Goal: Transaction & Acquisition: Purchase product/service

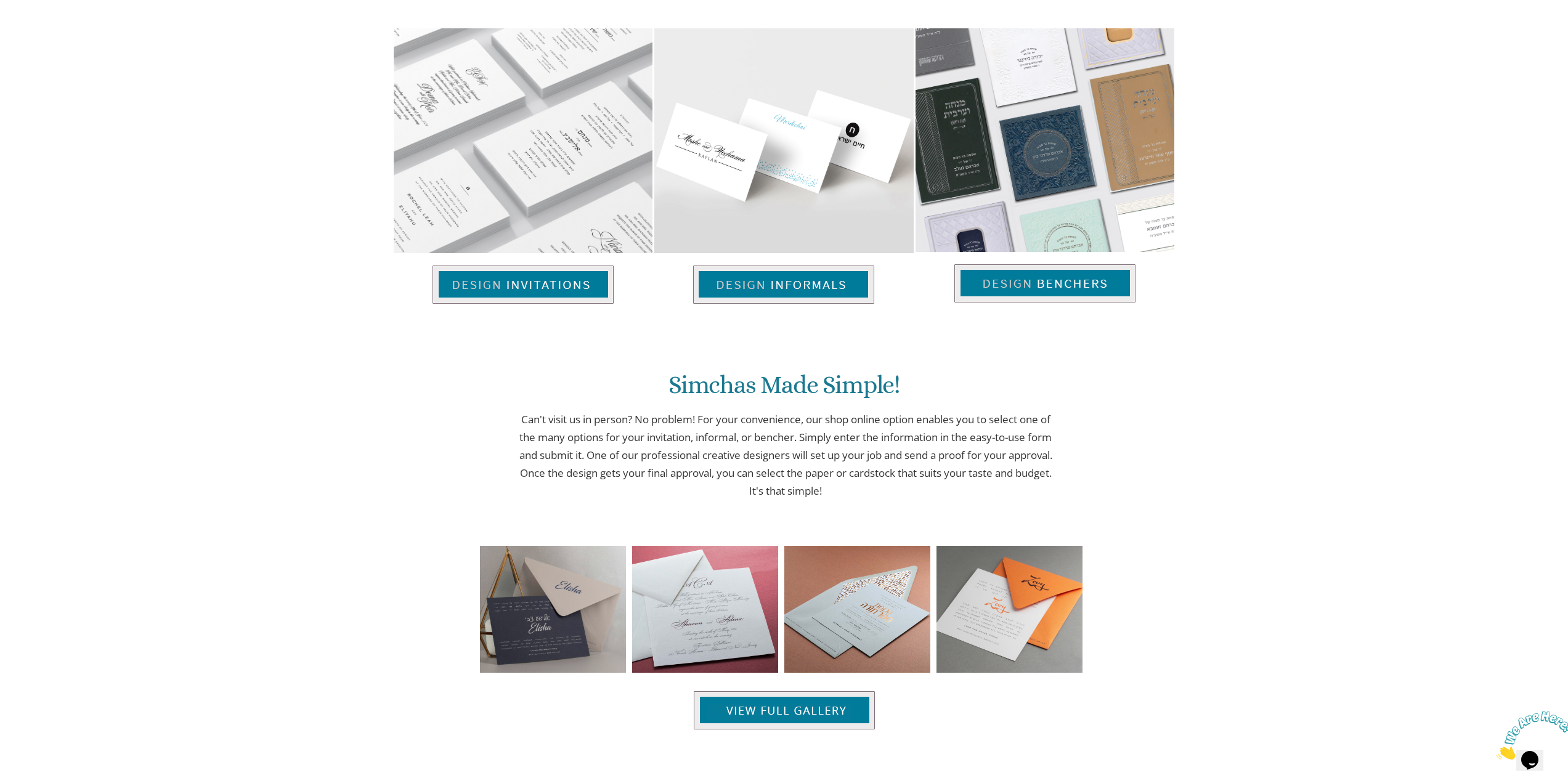
scroll to position [985, 0]
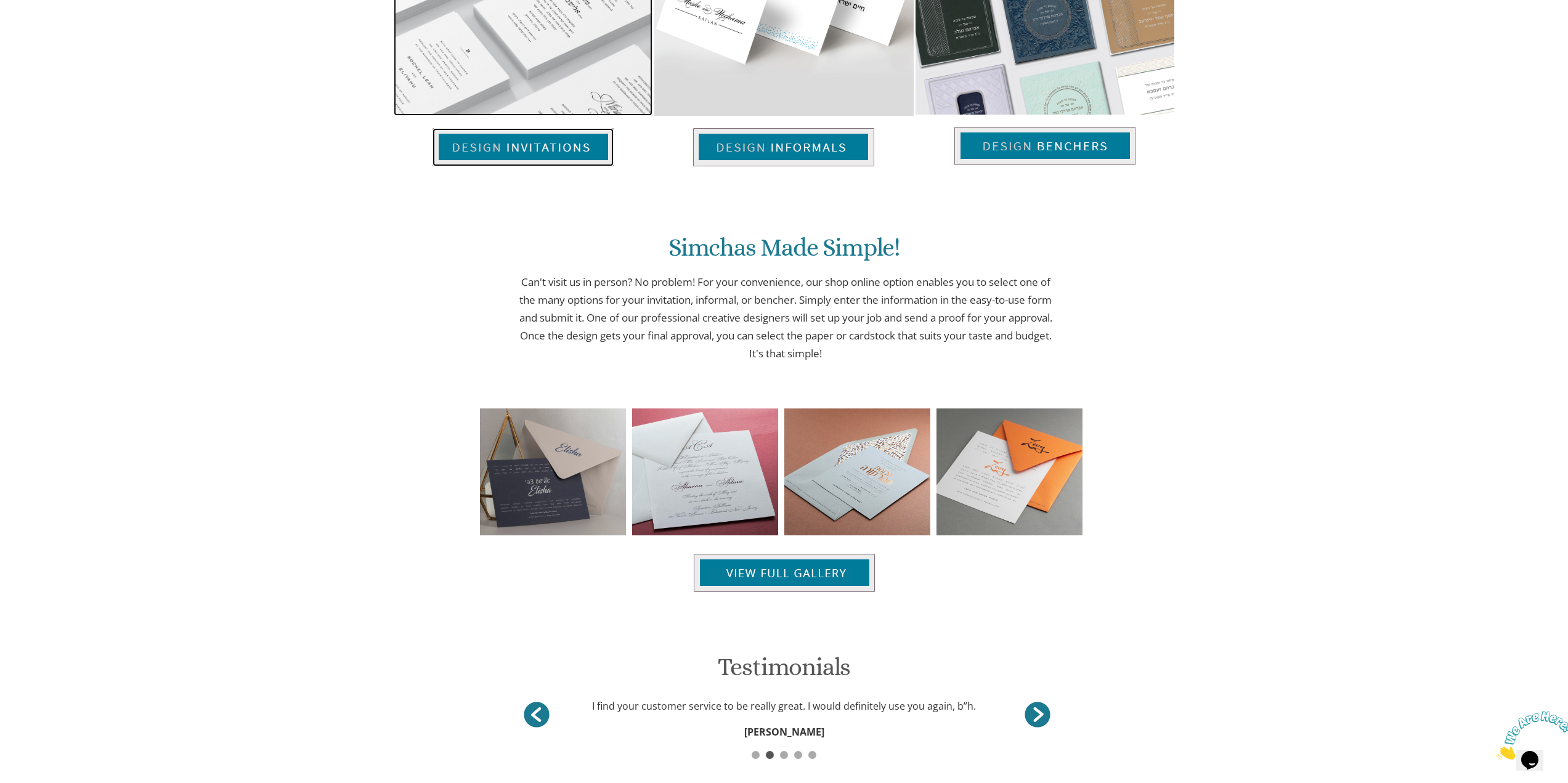
click at [557, 149] on img at bounding box center [523, 147] width 181 height 38
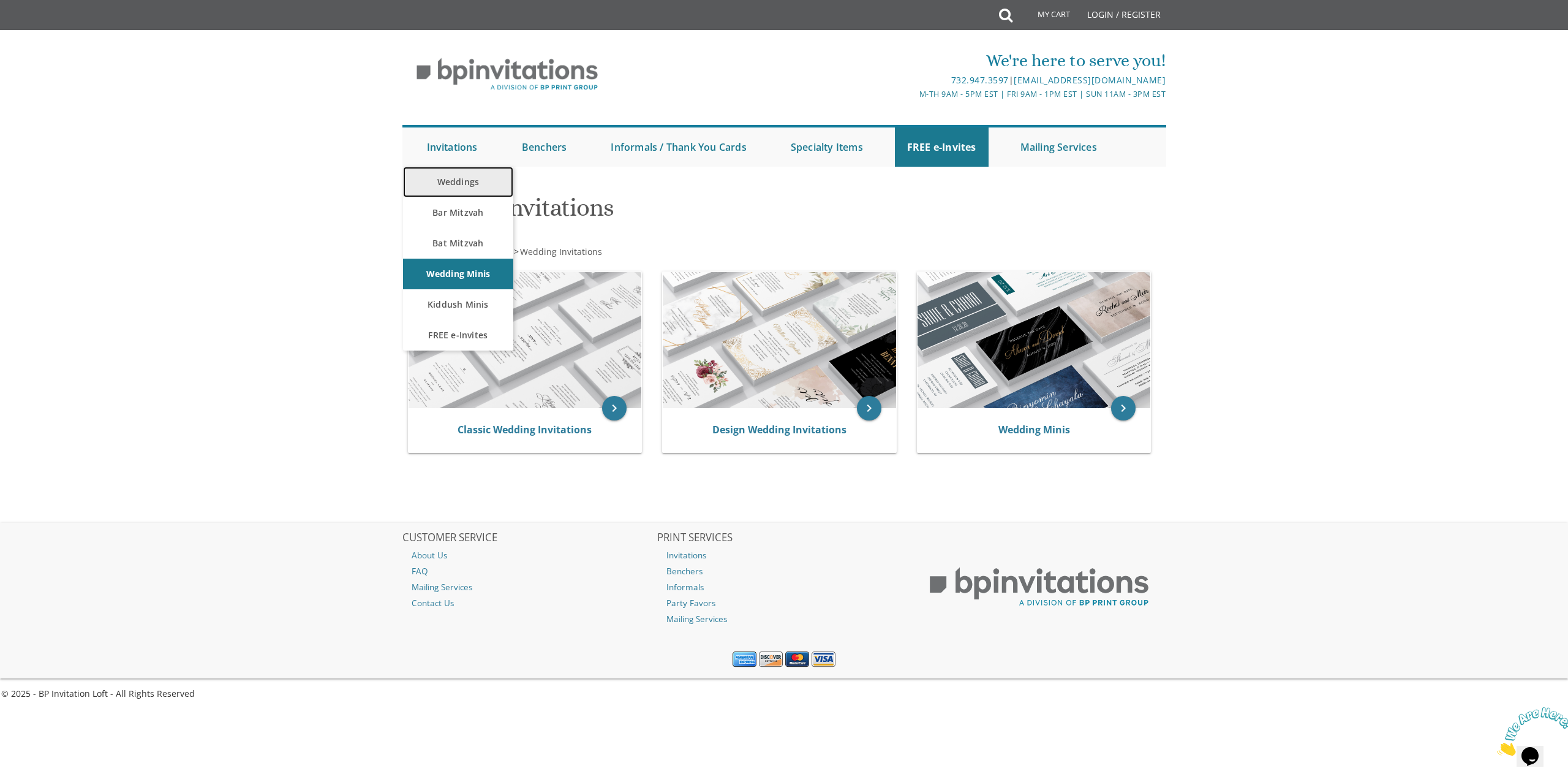
click at [484, 177] on link "Weddings" at bounding box center [457, 182] width 110 height 30
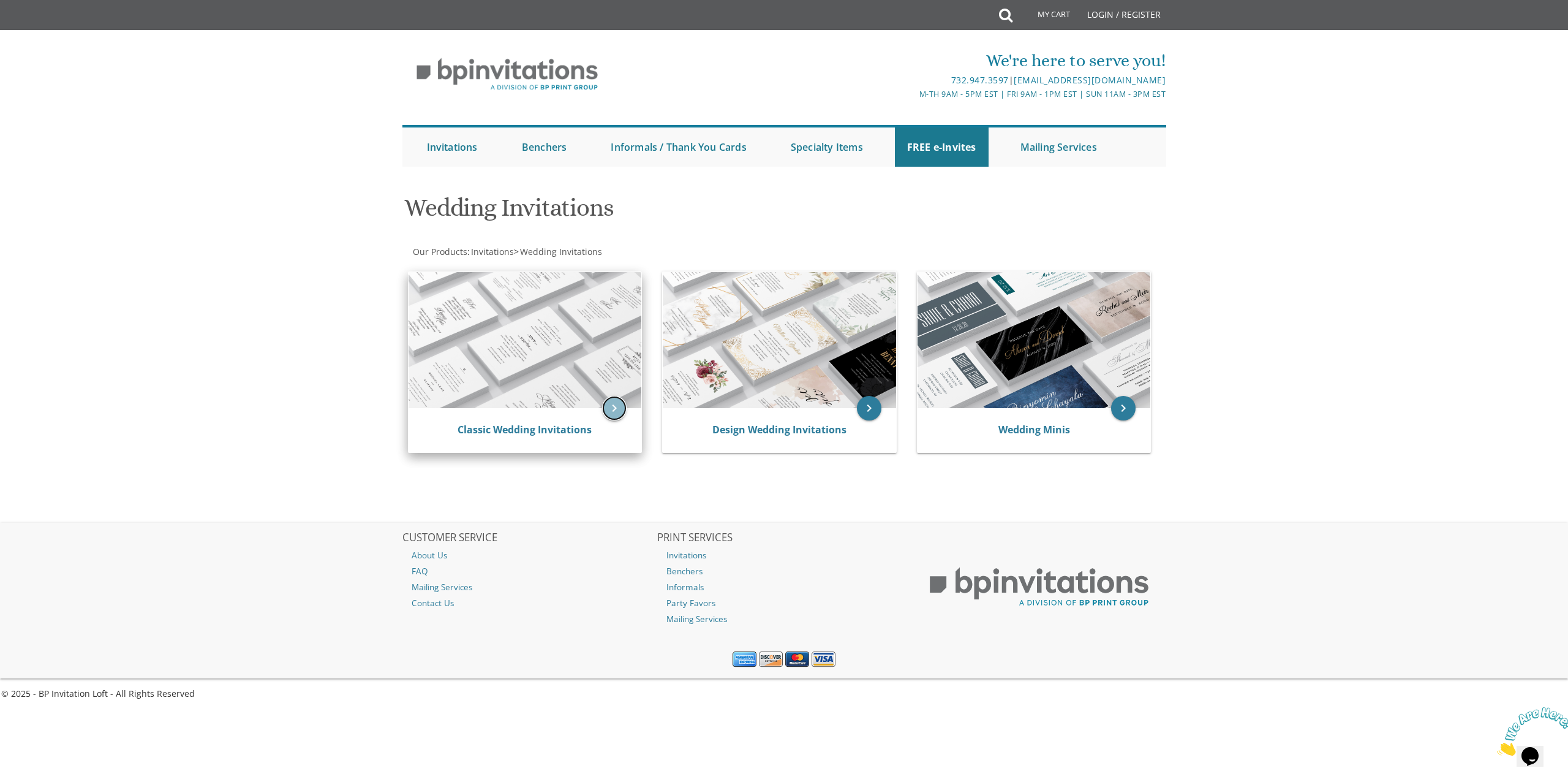
click at [610, 410] on icon "keyboard_arrow_right" at bounding box center [614, 408] width 24 height 24
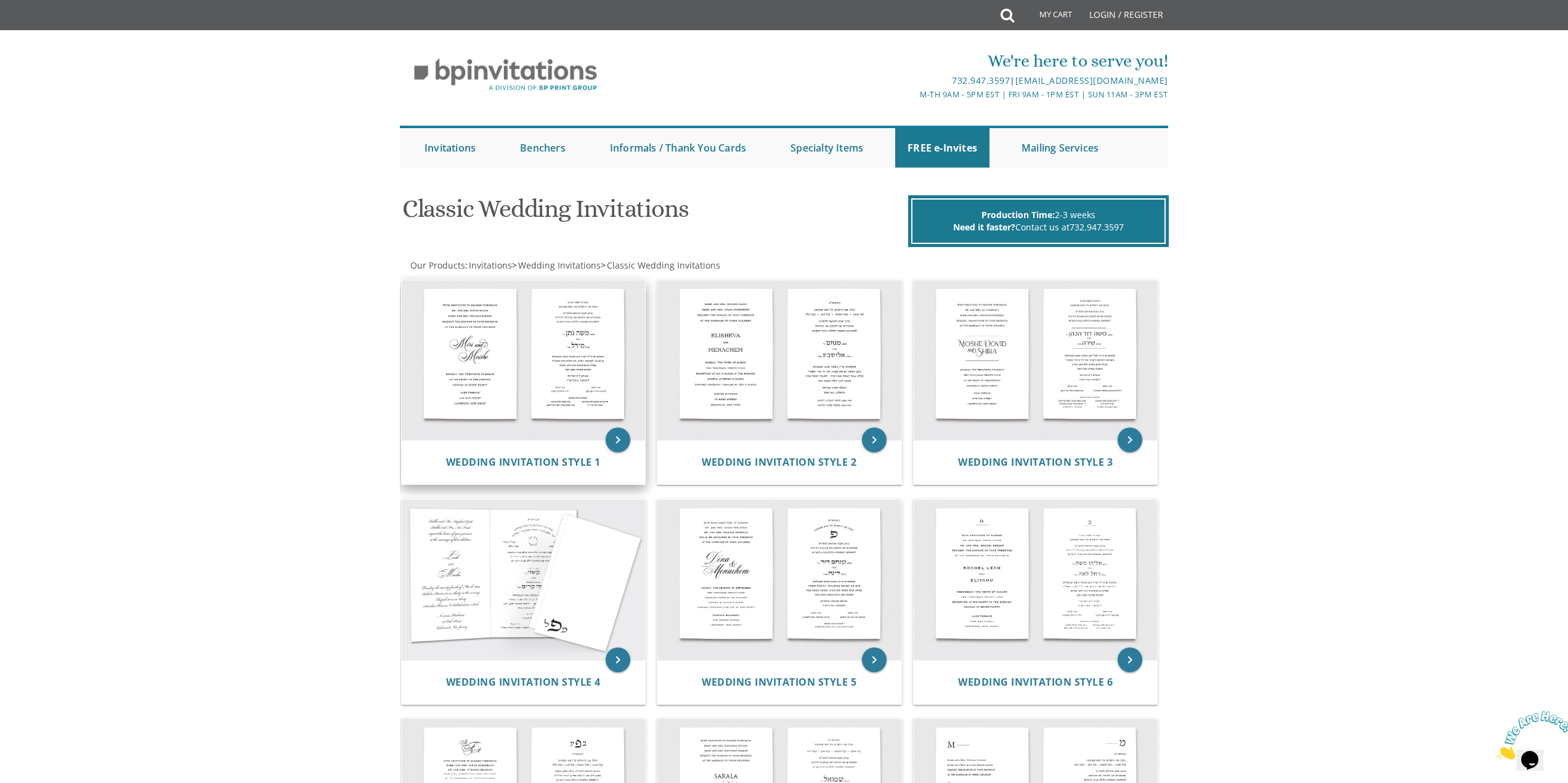
click at [587, 343] on img at bounding box center [523, 360] width 244 height 160
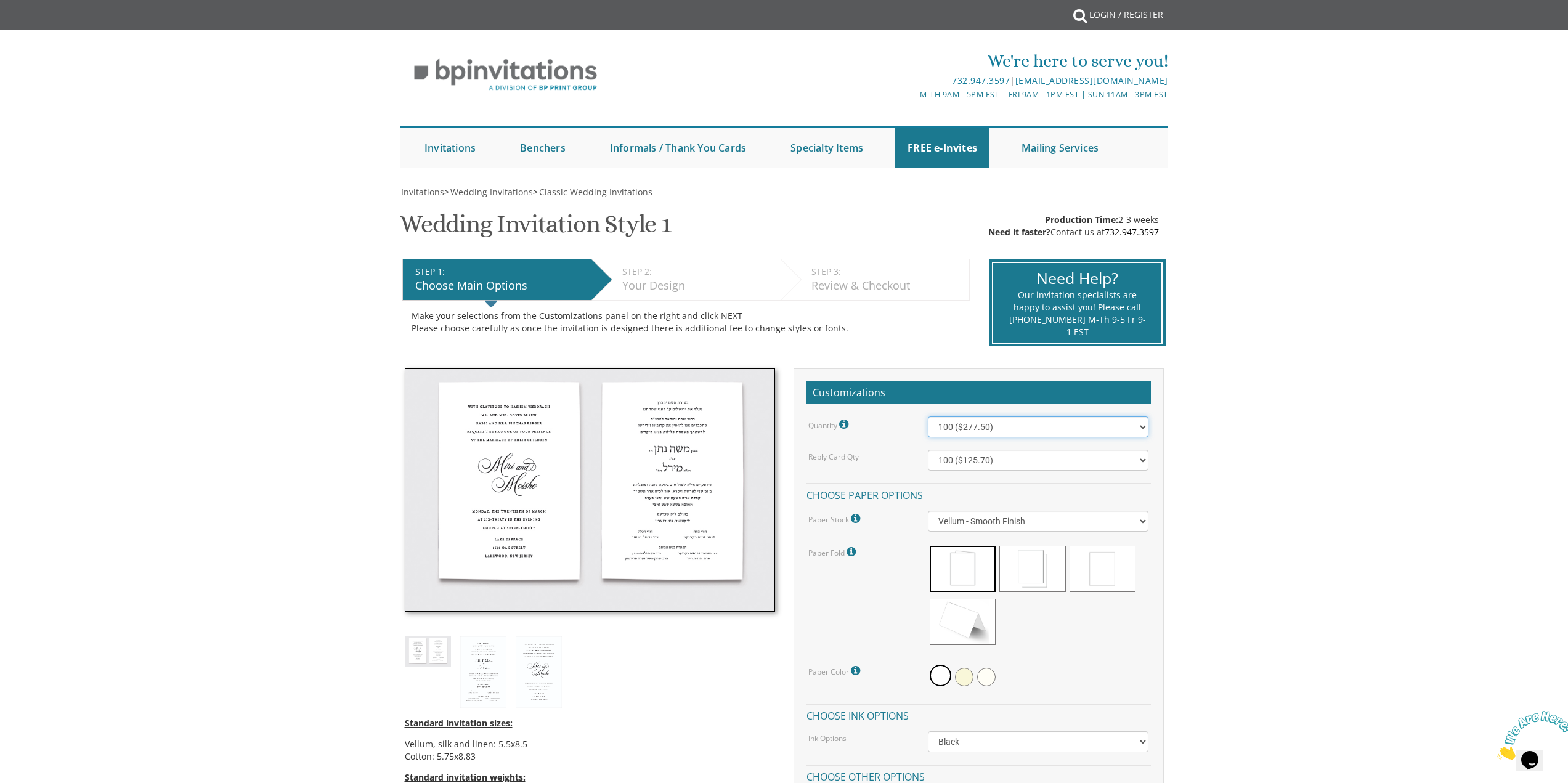
click at [1017, 431] on select "100 ($277.50) 200 ($330.45) 300 ($380.65) 400 ($432.70) 500 ($482.10) 600 ($534…" at bounding box center [1038, 427] width 221 height 21
select select "500"
click at [928, 417] on select "100 ($277.50) 200 ($330.45) 300 ($380.65) 400 ($432.70) 500 ($482.10) 600 ($534…" at bounding box center [1038, 427] width 221 height 21
click at [1009, 465] on select "100 ($125.70) 200 ($150.60) 300 ($177.95) 400 ($270.70) 500 ($225.30) 600 ($249…" at bounding box center [1038, 460] width 221 height 21
select select "400"
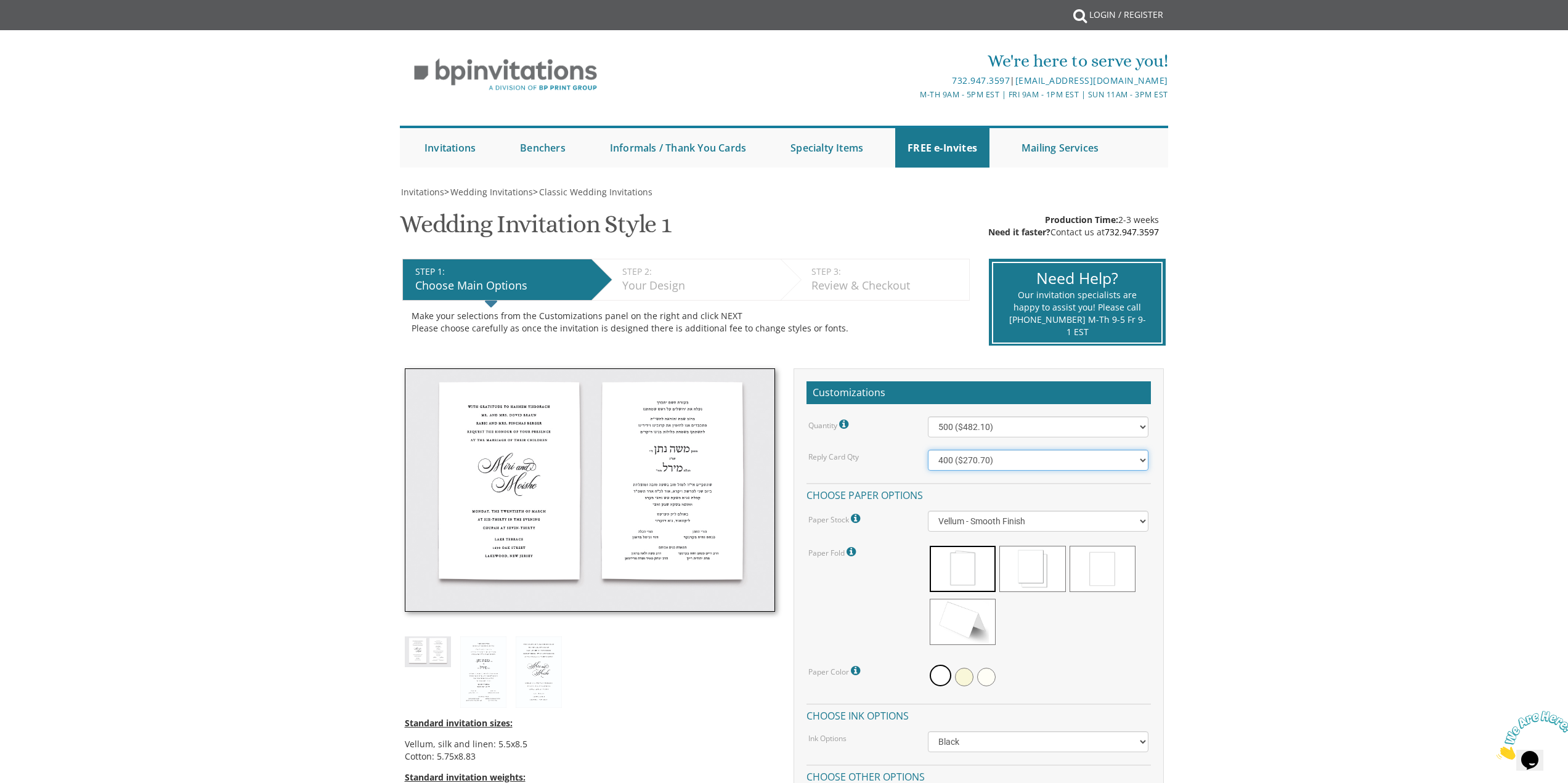
click at [928, 450] on select "100 ($125.70) 200 ($150.60) 300 ($177.95) 400 ($270.70) 500 ($225.30) 600 ($249…" at bounding box center [1038, 460] width 221 height 21
click at [992, 423] on select "100 ($277.50) 200 ($330.45) 300 ($380.65) 400 ($432.70) 500 ($482.10) 600 ($534…" at bounding box center [1038, 427] width 221 height 21
click at [1013, 519] on select "Vellum - Smooth Finish Linen - Subtle Embossed Crosshatch Texture Silk - Soft, …" at bounding box center [1038, 520] width 221 height 21
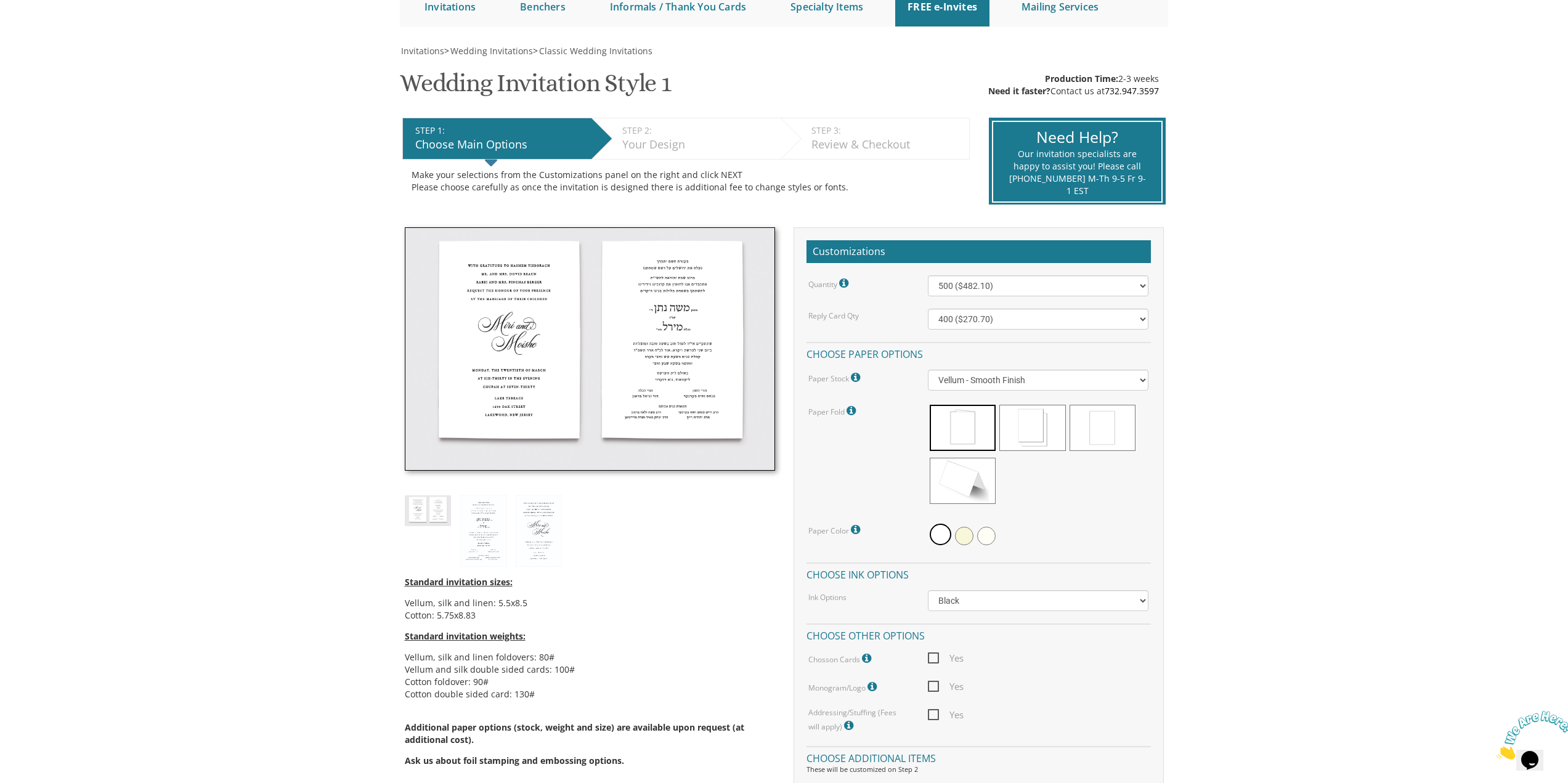
scroll to position [185, 0]
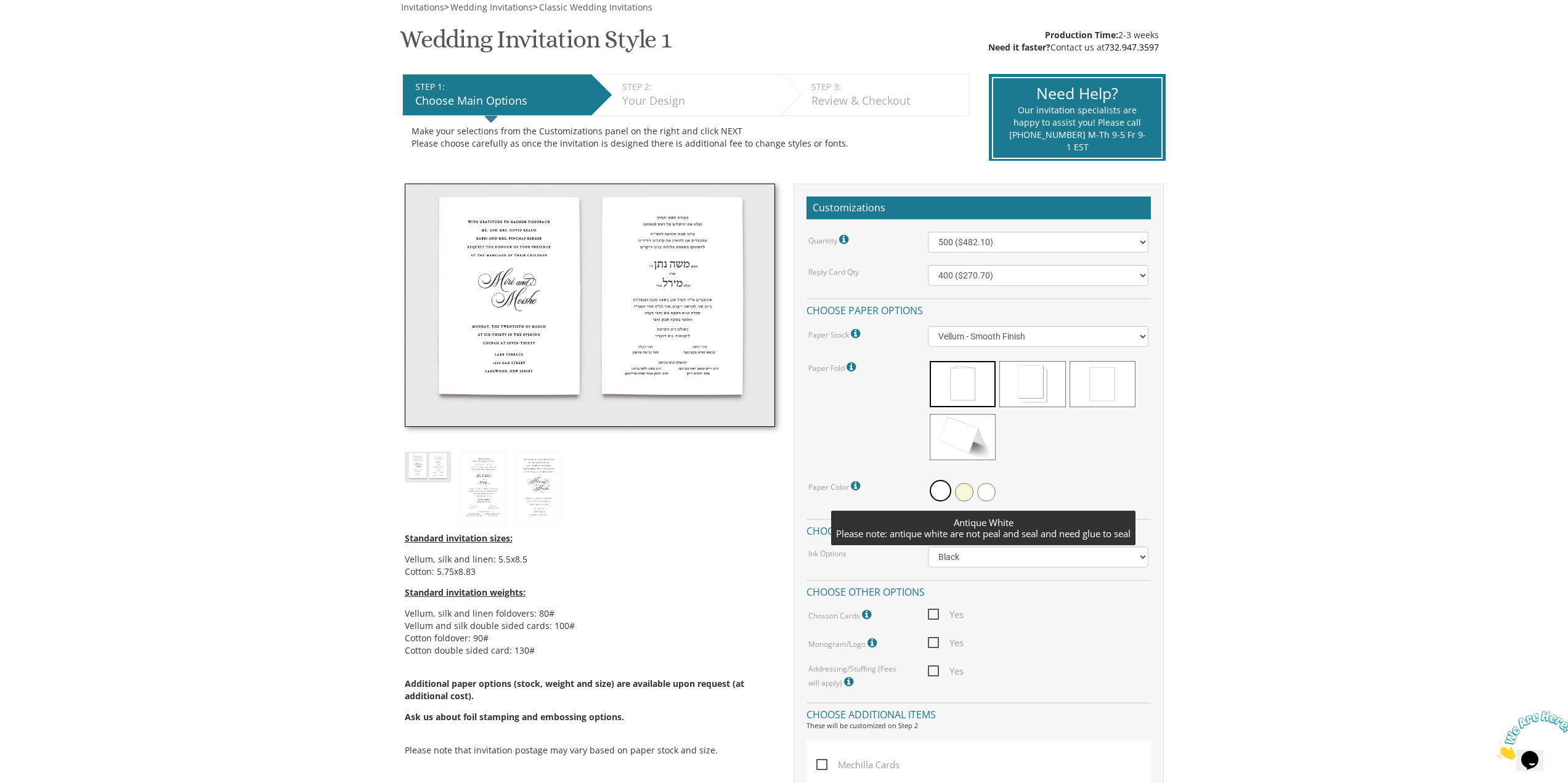
click at [991, 490] on span at bounding box center [986, 492] width 18 height 18
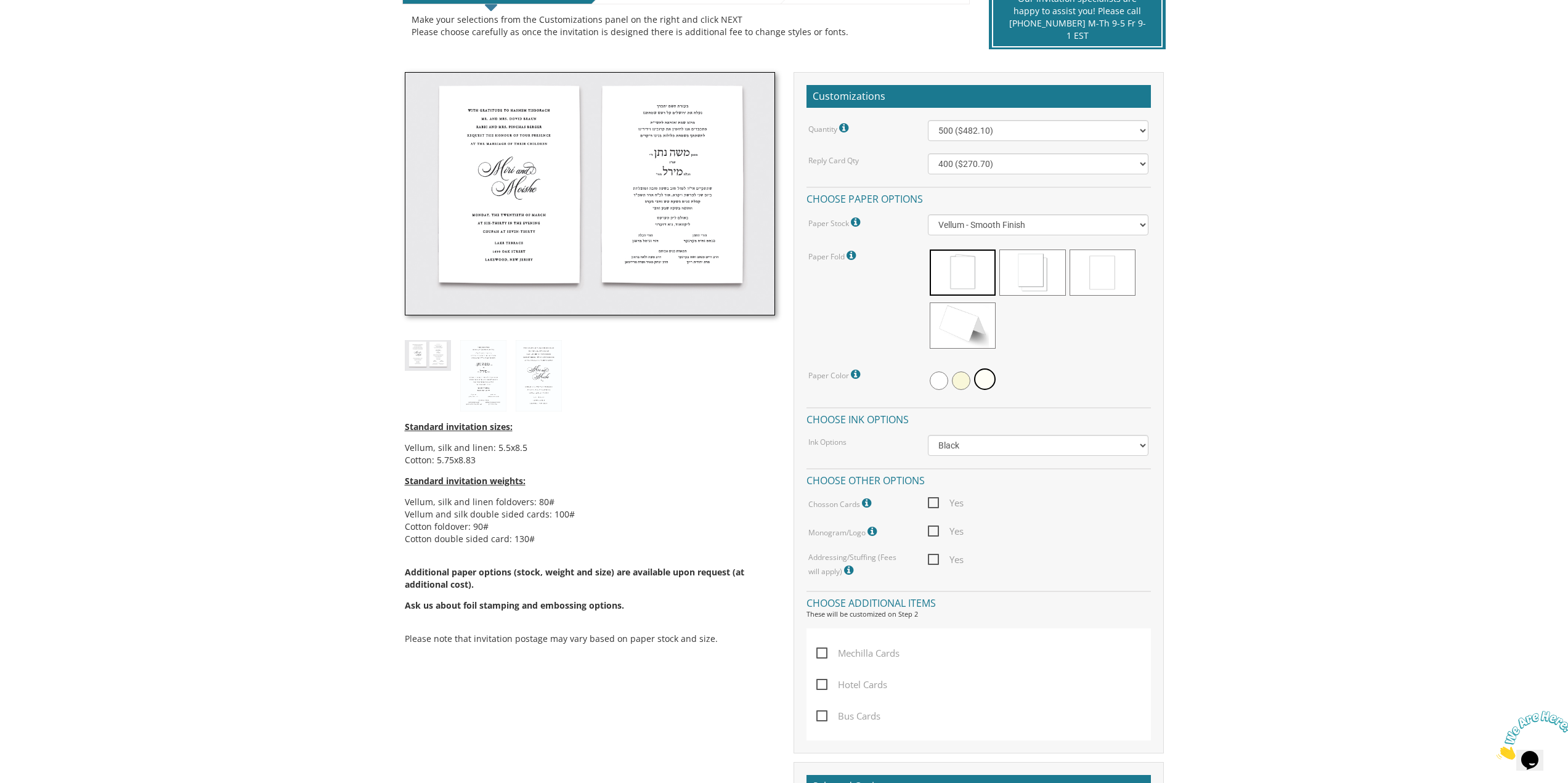
scroll to position [370, 0]
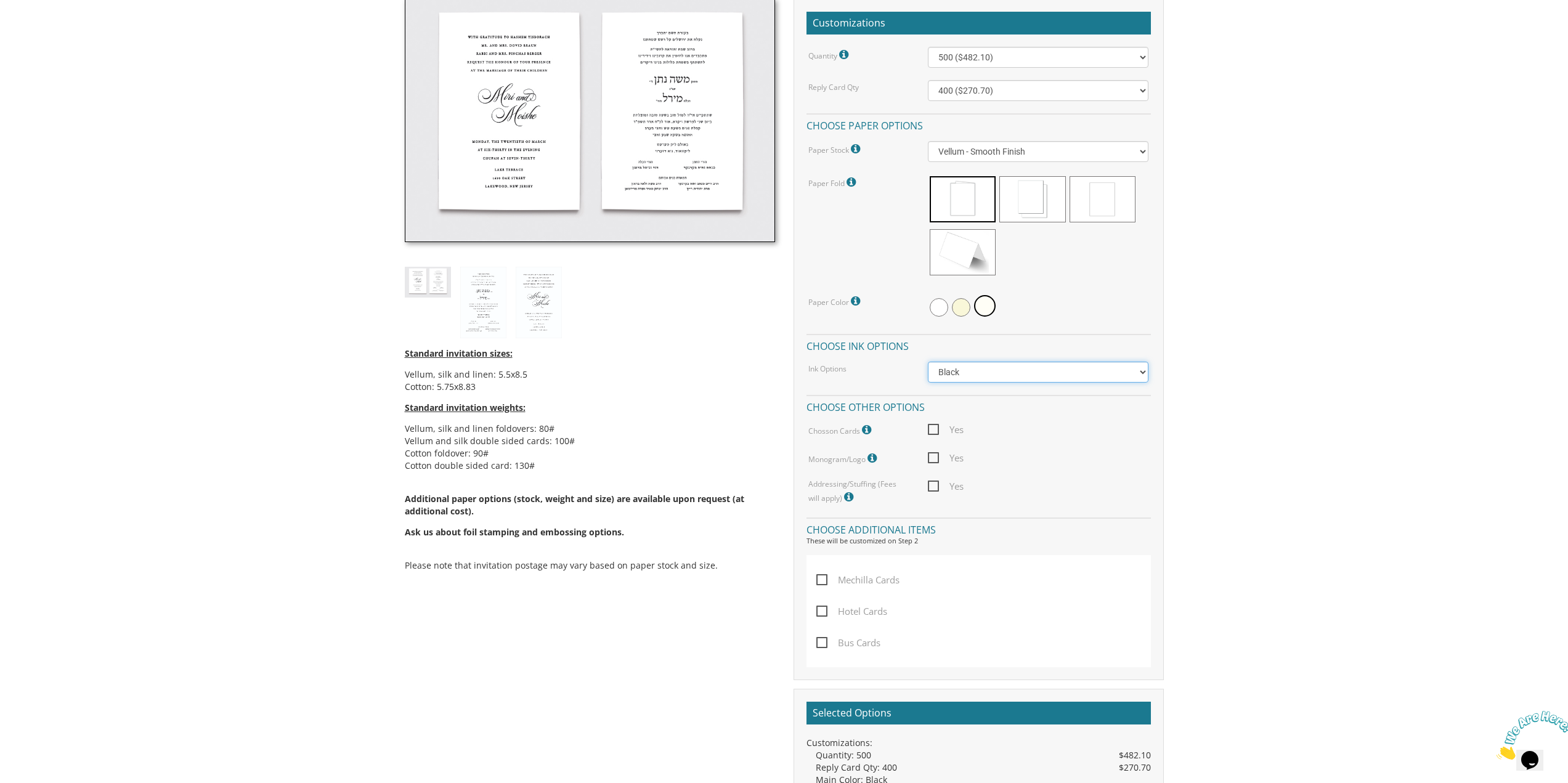
click at [977, 363] on select "Black Colored Ink ($65.00) Black + One Color ($211.00) Two Colors ($265.00)" at bounding box center [1038, 372] width 221 height 21
click at [869, 429] on icon at bounding box center [868, 429] width 12 height 11
click at [869, 430] on icon at bounding box center [868, 429] width 12 height 11
click at [880, 428] on div "Chosson Cards Chosson Cards print on white or cream vellum stock with black ink." at bounding box center [859, 430] width 119 height 16
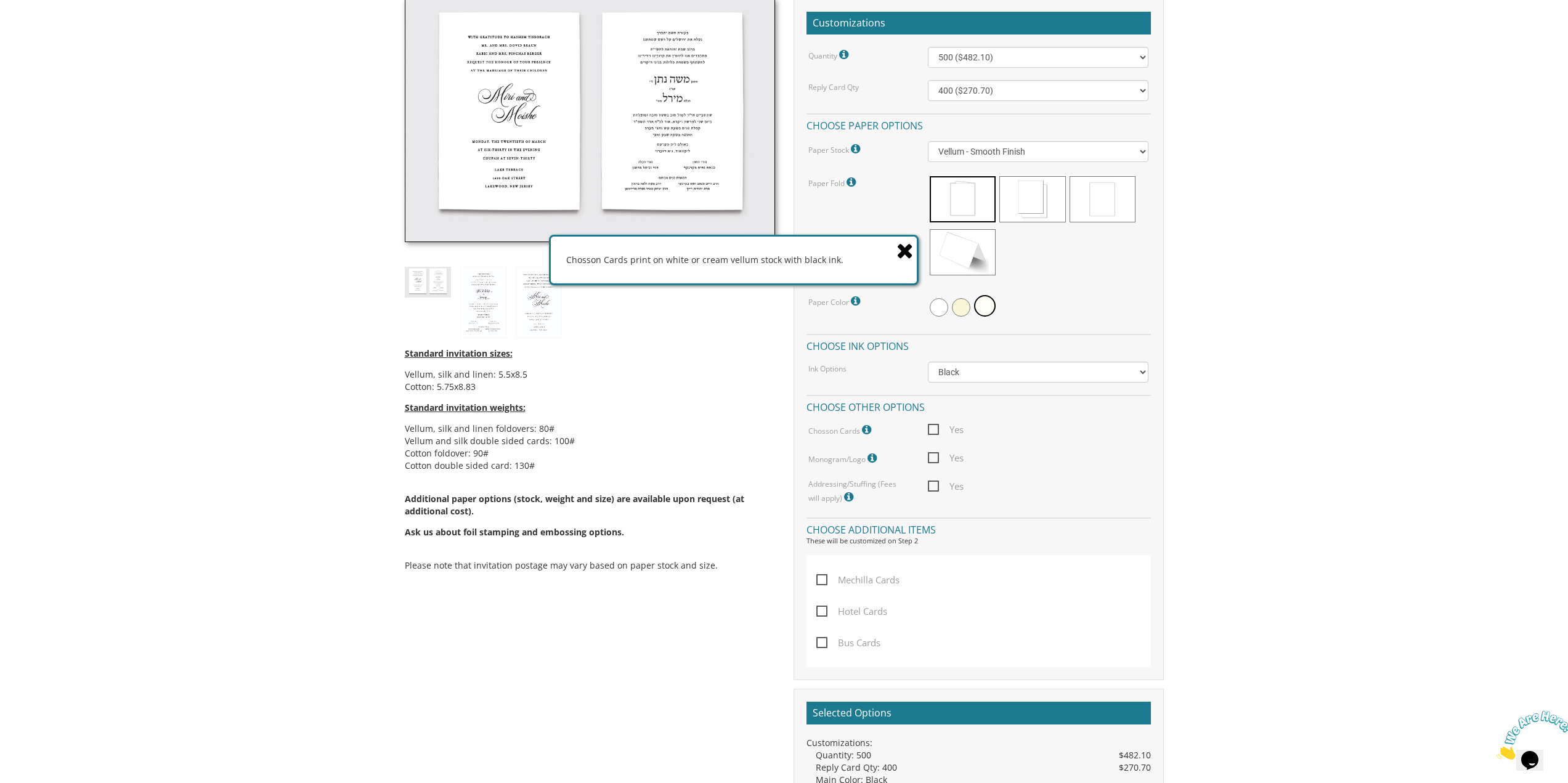
click at [875, 455] on icon at bounding box center [874, 458] width 12 height 11
click at [933, 457] on span "Yes" at bounding box center [946, 457] width 36 height 16
click at [933, 457] on input "Yes" at bounding box center [932, 457] width 8 height 8
checkbox input "true"
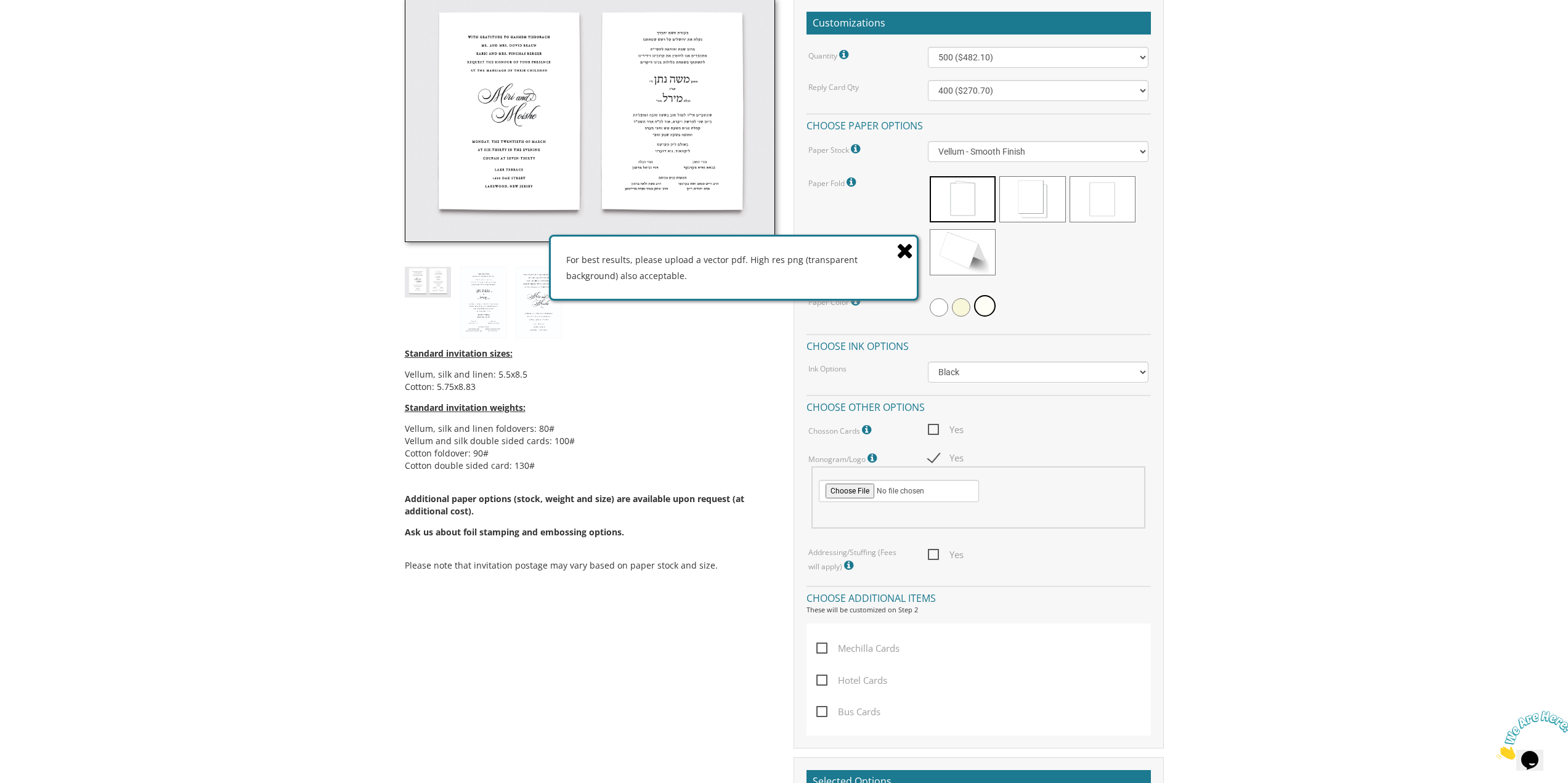
click at [931, 427] on span "Yes" at bounding box center [946, 429] width 36 height 16
click at [931, 427] on input "Yes" at bounding box center [932, 428] width 8 height 8
checkbox input "true"
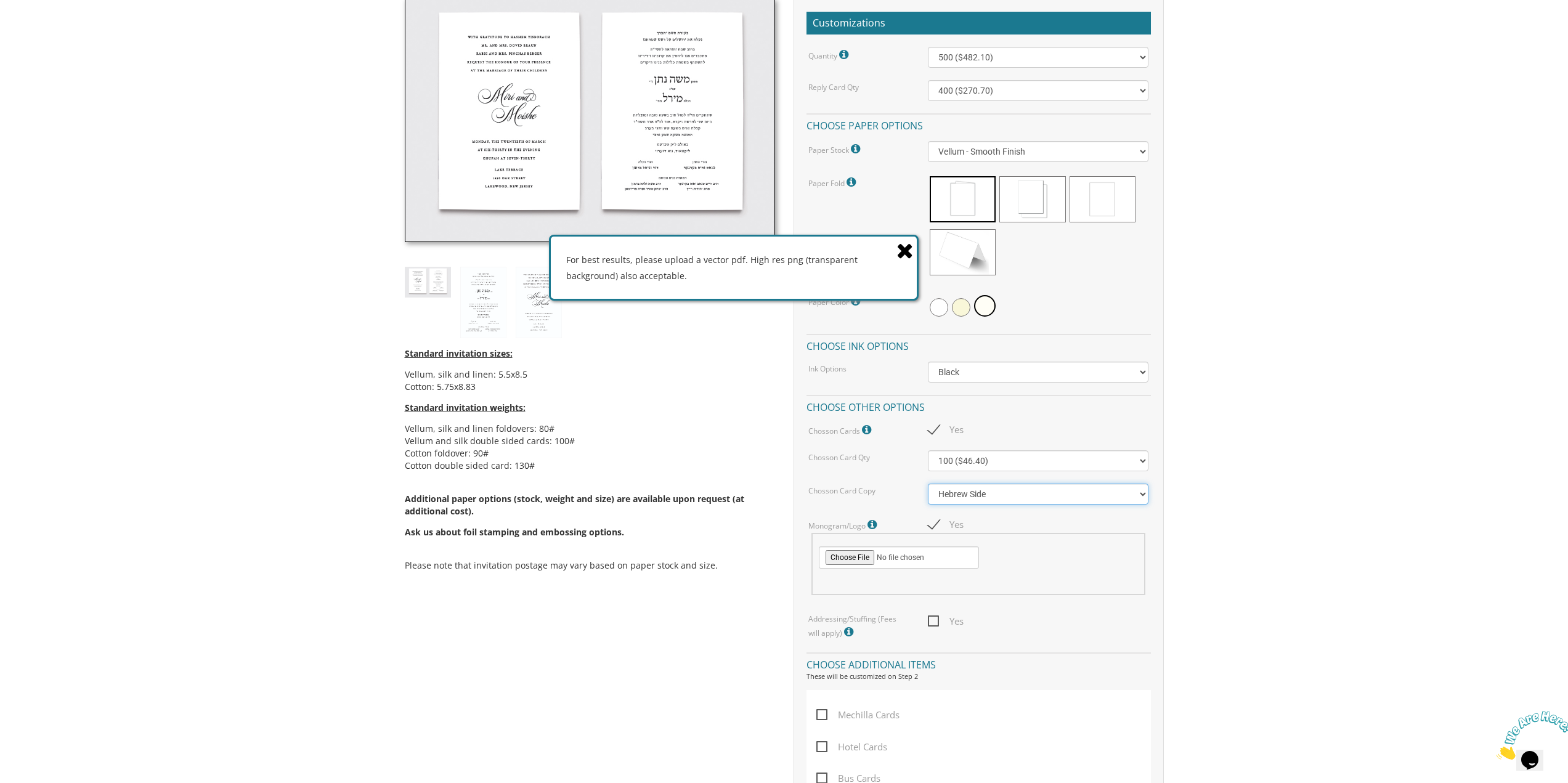
click at [984, 488] on select "Hebrew Side English Side" at bounding box center [1038, 494] width 221 height 21
click at [890, 442] on div "Quantity Please note: Quantities may be modified after order completion. For we…" at bounding box center [978, 343] width 344 height 593
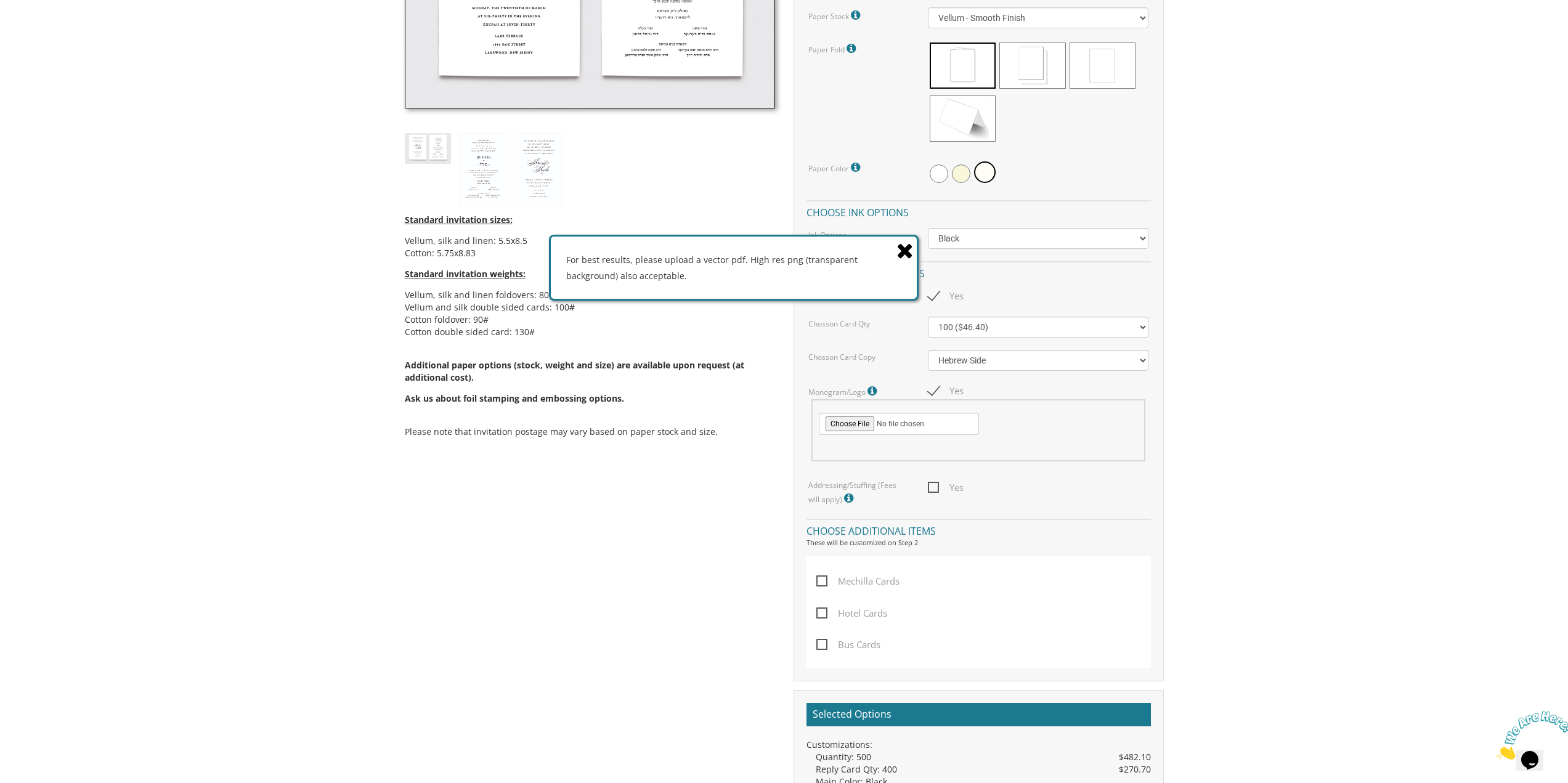
scroll to position [493, 0]
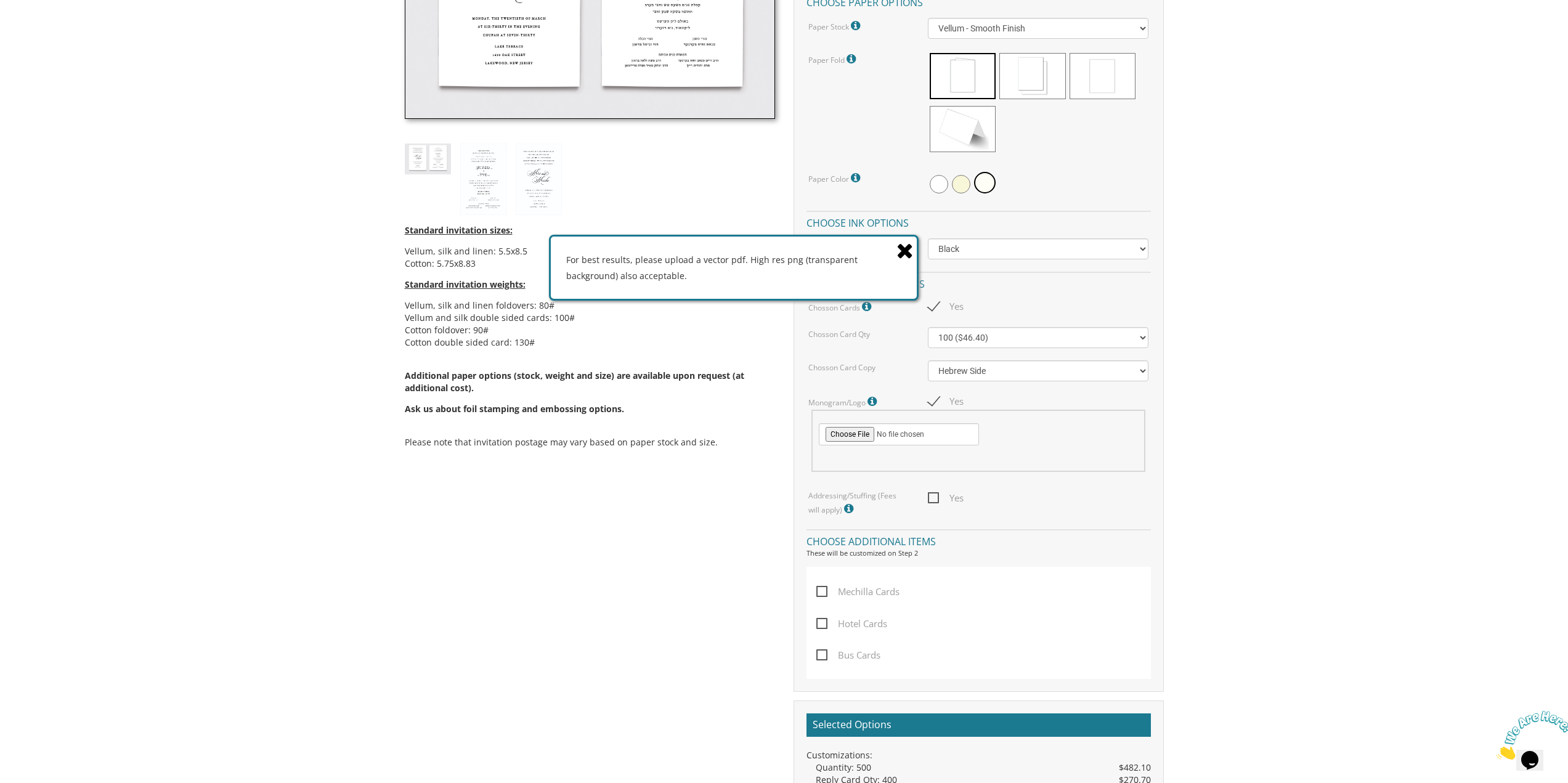
click at [902, 255] on icon at bounding box center [905, 250] width 17 height 22
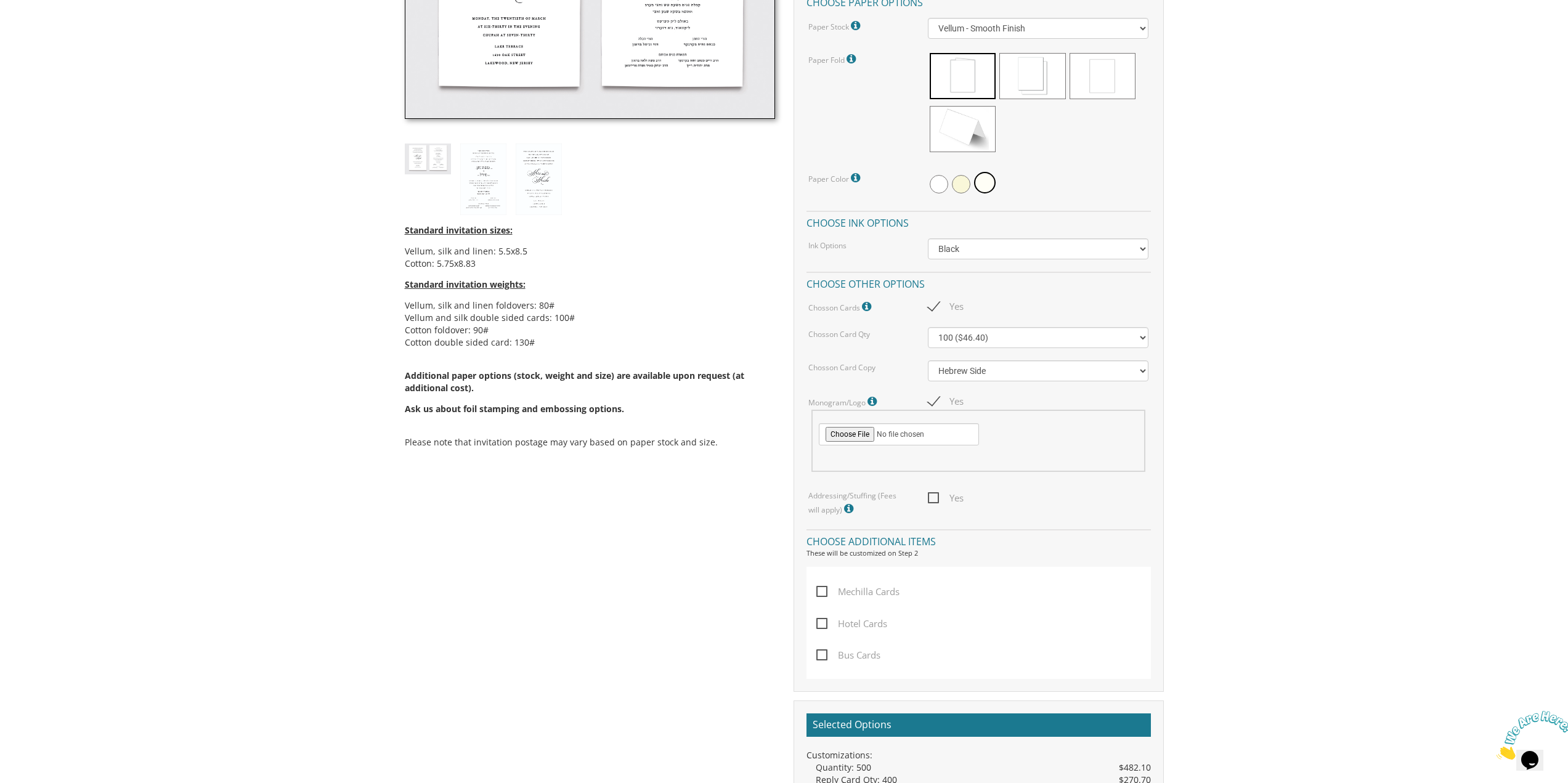
click at [932, 499] on span "Yes" at bounding box center [946, 497] width 36 height 16
click at [932, 499] on input "Yes" at bounding box center [932, 497] width 8 height 8
click at [930, 499] on span "Yes" at bounding box center [946, 497] width 36 height 16
click at [930, 499] on input "Yes" at bounding box center [932, 497] width 8 height 8
checkbox input "false"
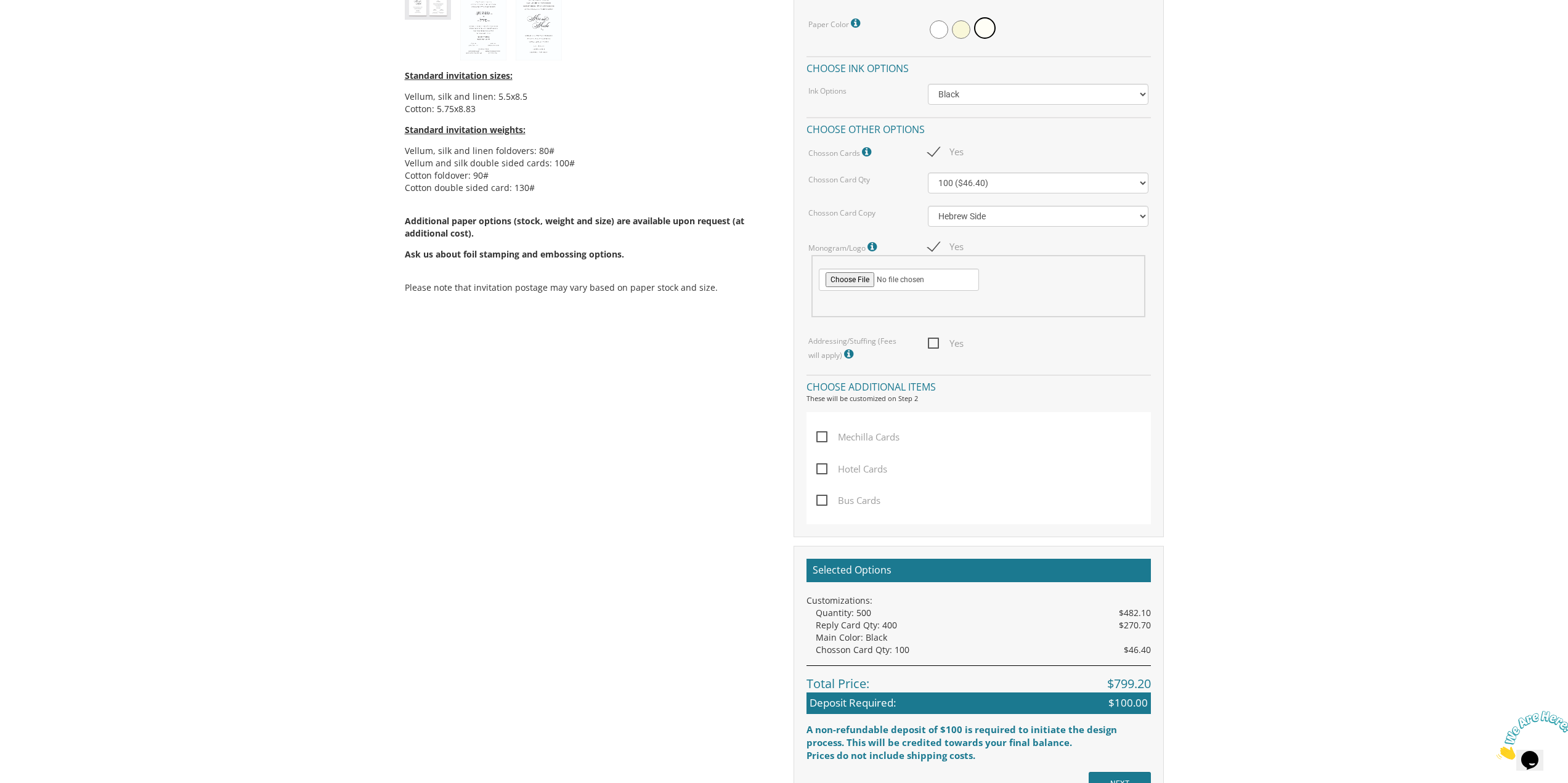
scroll to position [677, 0]
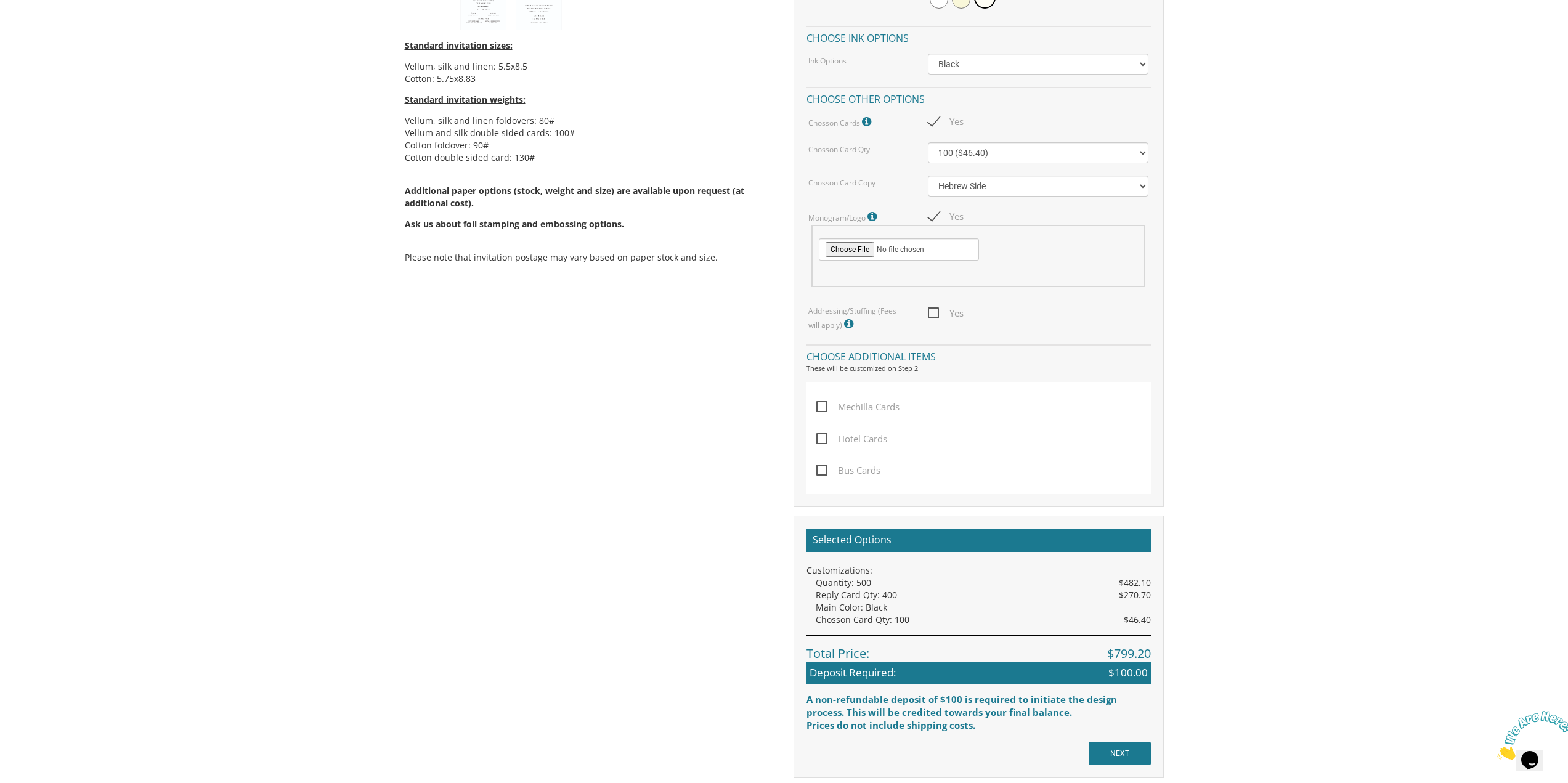
click at [844, 322] on icon at bounding box center [850, 324] width 12 height 11
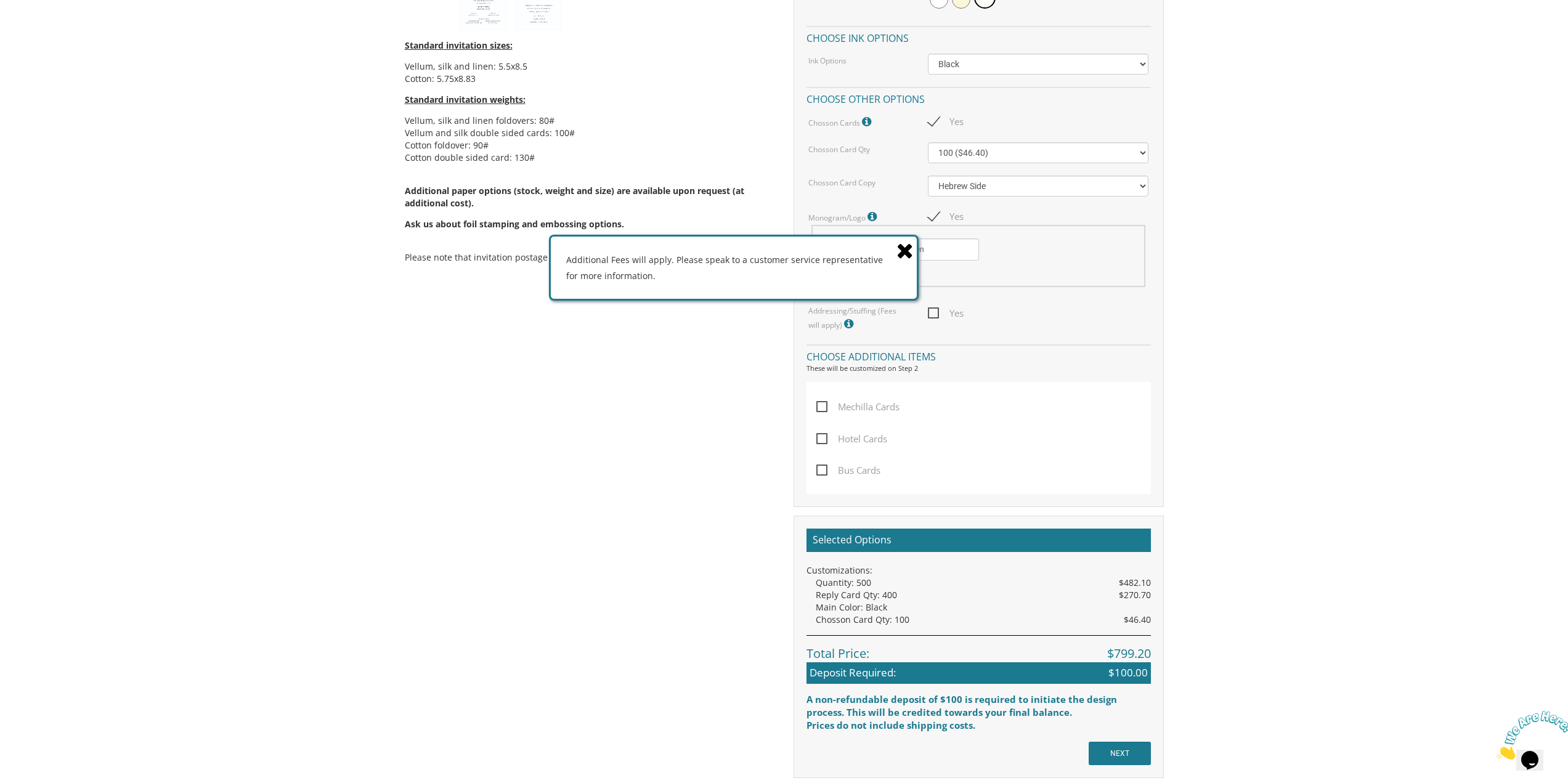
click at [910, 252] on icon at bounding box center [905, 250] width 17 height 22
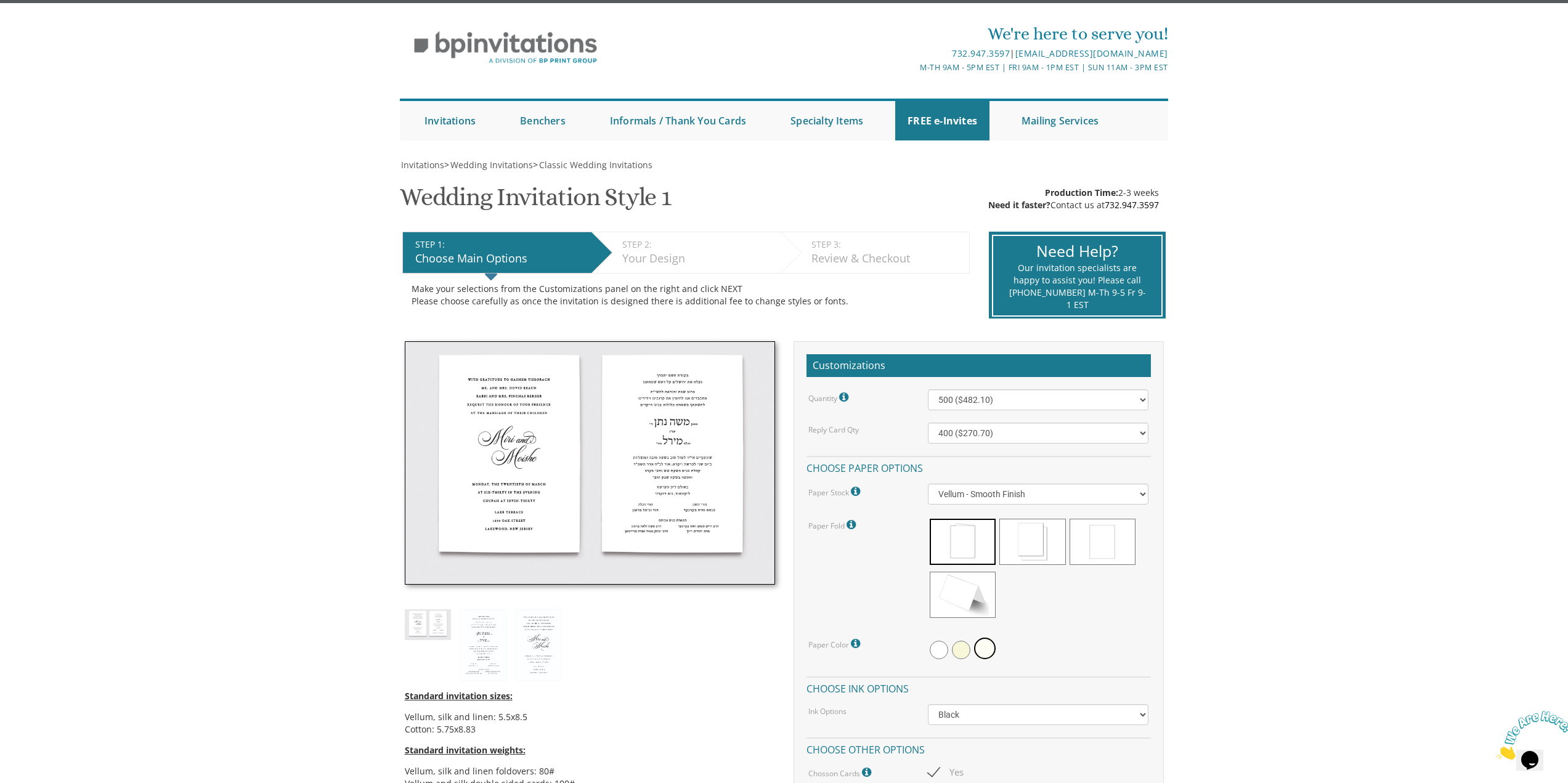
scroll to position [0, 0]
